Goal: Find specific page/section: Find specific page/section

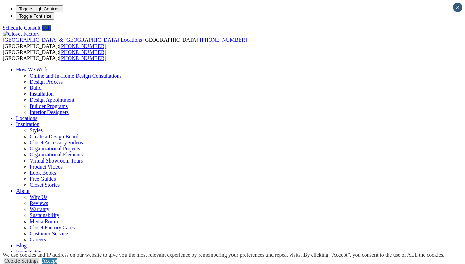
scroll to position [0, 0]
drag, startPoint x: 445, startPoint y: 254, endPoint x: 241, endPoint y: 128, distance: 240.1
click at [57, 257] on link "Accept" at bounding box center [49, 260] width 15 height 6
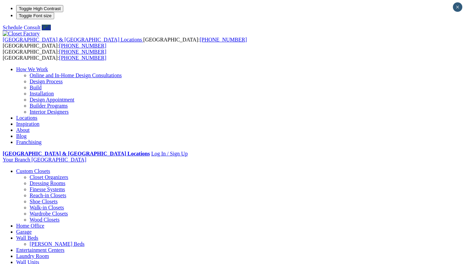
click at [37, 115] on link "Locations" at bounding box center [26, 118] width 21 height 6
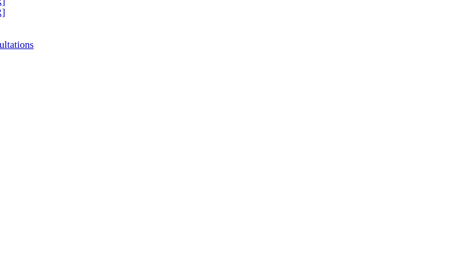
scroll to position [181, 191]
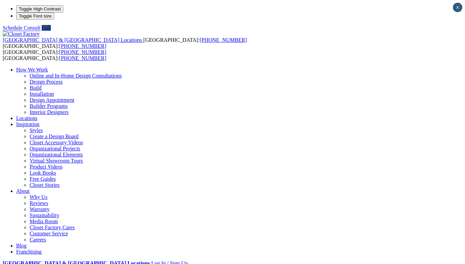
scroll to position [0, 0]
type input "*****"
